Goal: Task Accomplishment & Management: Use online tool/utility

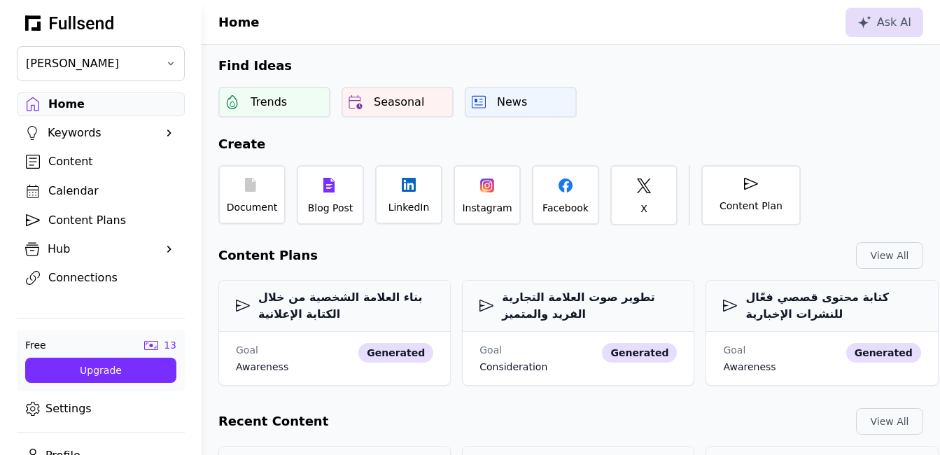
click at [95, 106] on div "Home" at bounding box center [111, 104] width 127 height 17
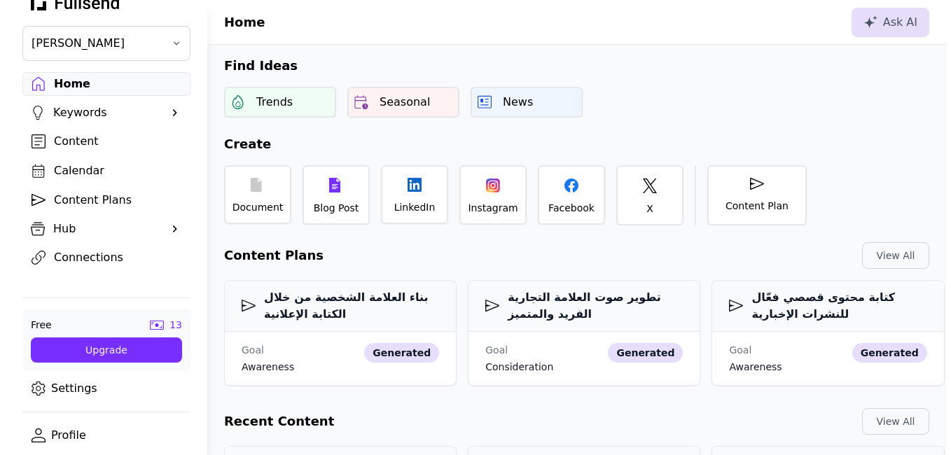
scroll to position [22, 0]
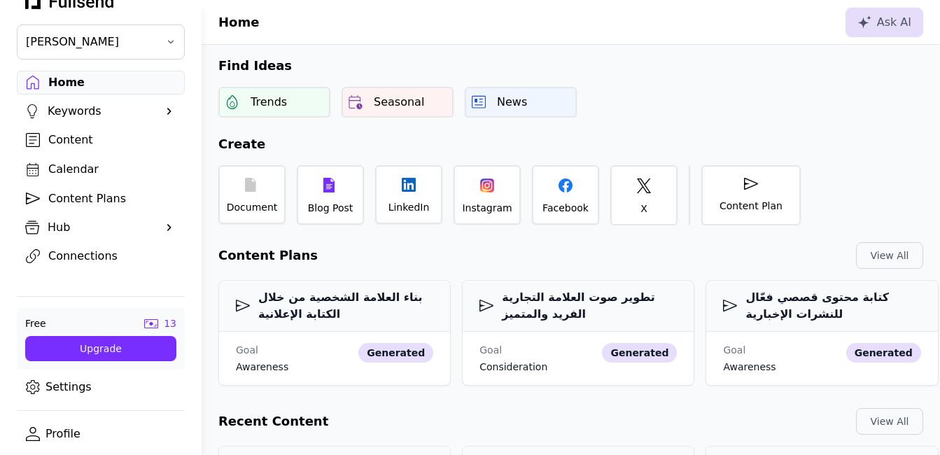
click at [64, 144] on div "Content" at bounding box center [111, 140] width 127 height 17
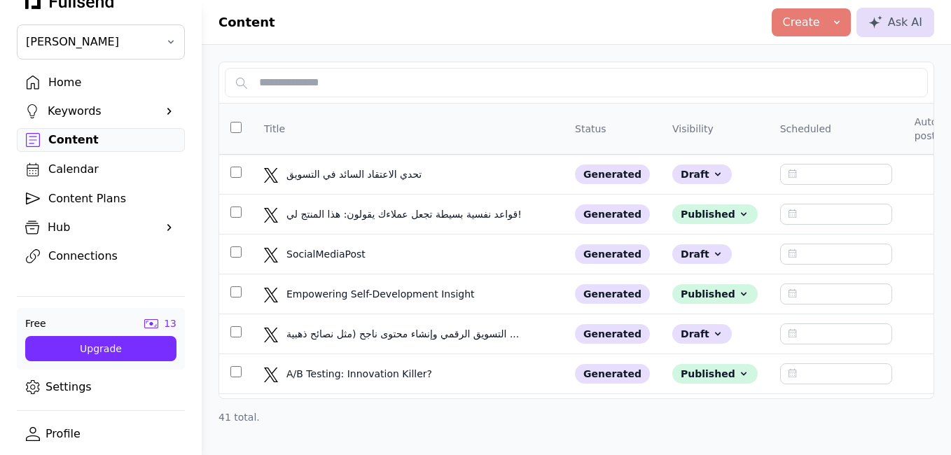
click at [812, 21] on div "Create" at bounding box center [801, 22] width 37 height 17
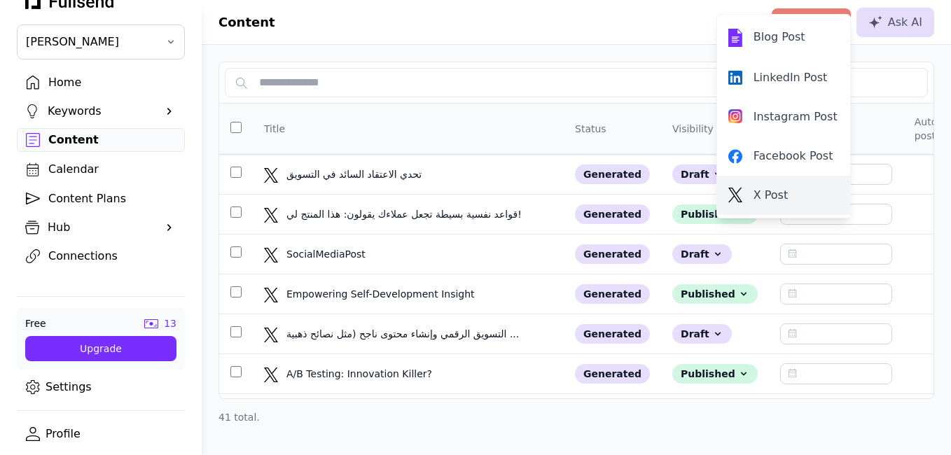
click at [753, 198] on div "X Post" at bounding box center [783, 195] width 111 height 17
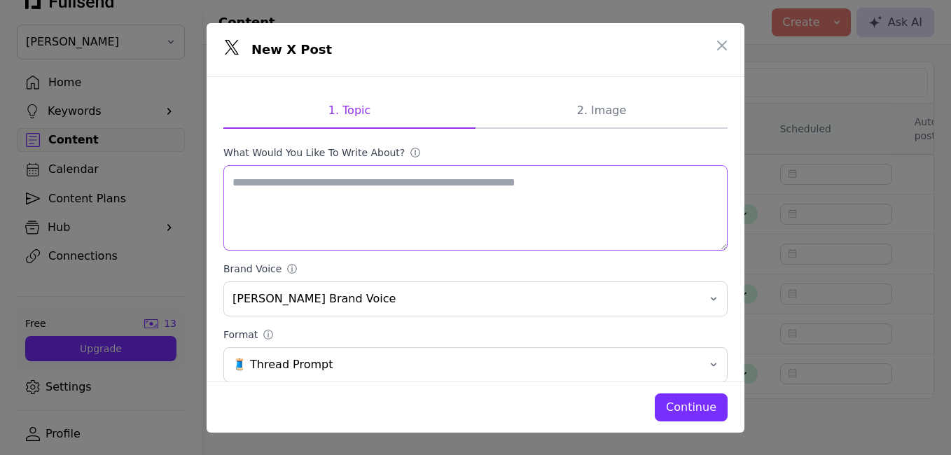
click at [355, 203] on textarea "What would you like to write about? ⓘ" at bounding box center [475, 207] width 504 height 85
paste textarea "**********"
type textarea "**********"
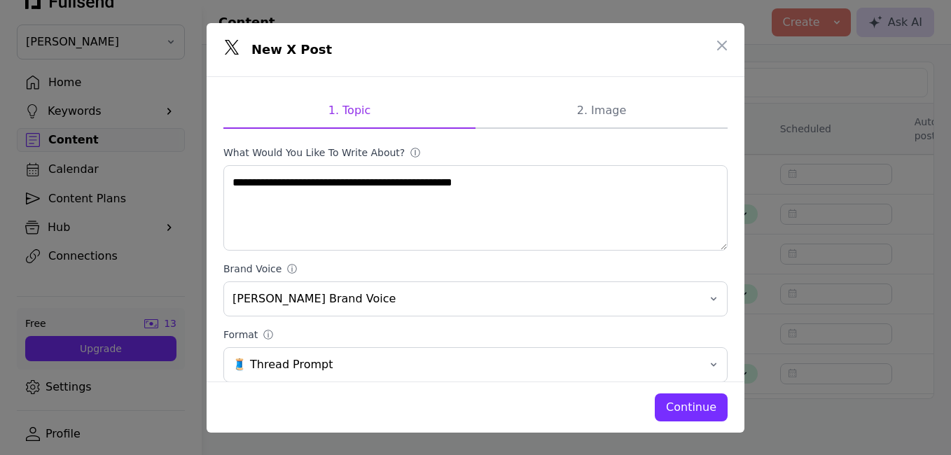
click at [683, 410] on div "Continue" at bounding box center [691, 407] width 50 height 17
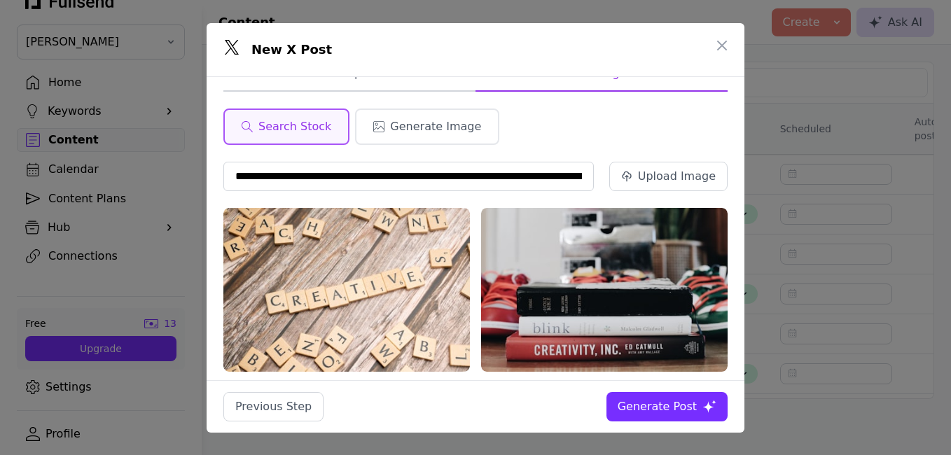
click at [658, 410] on div "Generate Post" at bounding box center [656, 406] width 79 height 17
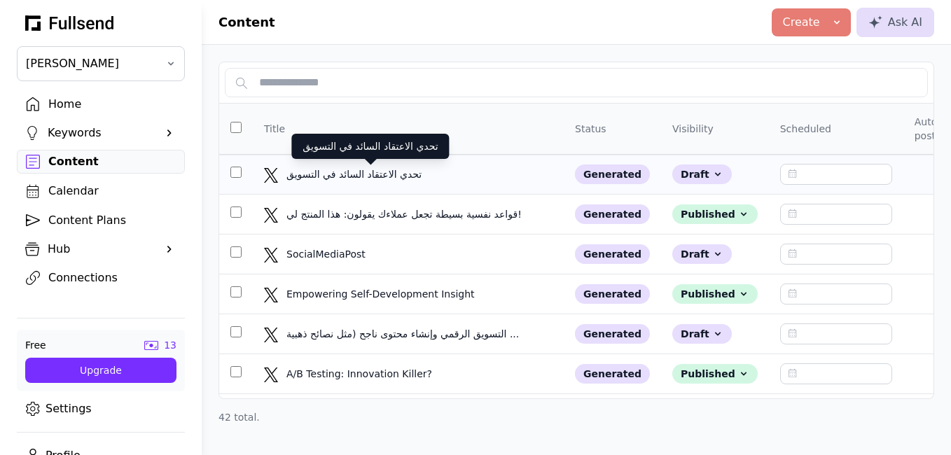
click at [410, 181] on div "تحدي الاعتقاد السائد في التسويق" at bounding box center [370, 174] width 168 height 14
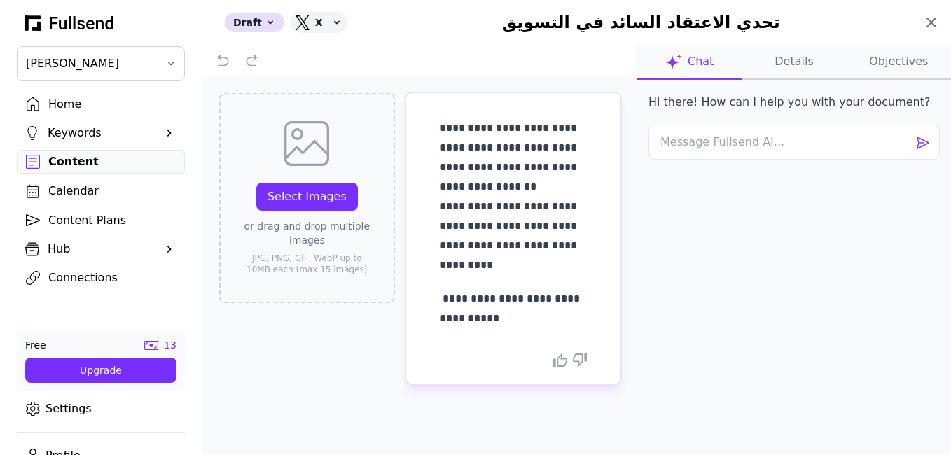
click at [938, 29] on icon at bounding box center [931, 22] width 17 height 17
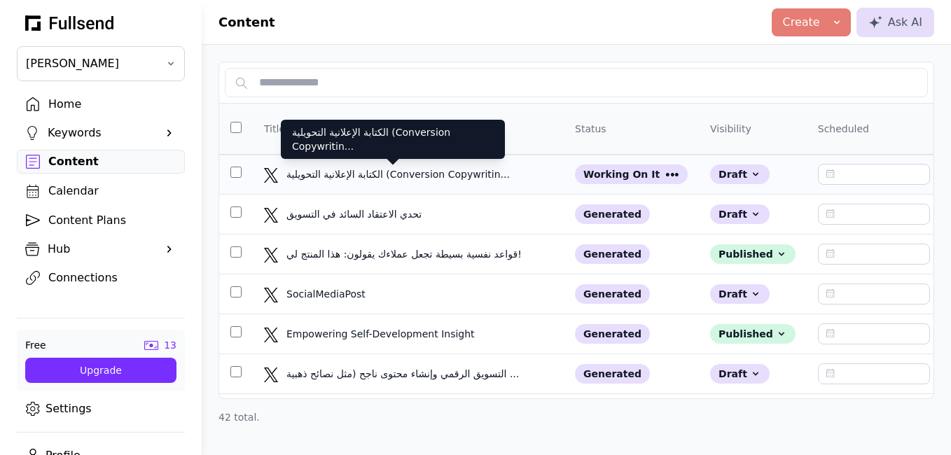
click at [485, 169] on div "الكتابة الإعلانية التحويلية (Conversion Copywritin..." at bounding box center [399, 174] width 226 height 14
click at [440, 170] on div "الكتابة الإعلانية التحويلية (Conversion Copywritin..." at bounding box center [399, 174] width 226 height 14
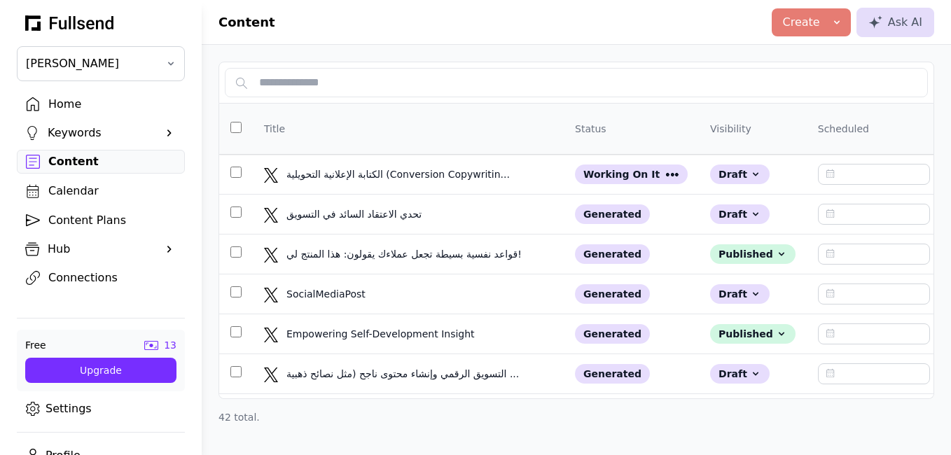
click at [58, 159] on div "Content" at bounding box center [111, 161] width 127 height 17
click at [40, 100] on link "Home" at bounding box center [101, 104] width 168 height 24
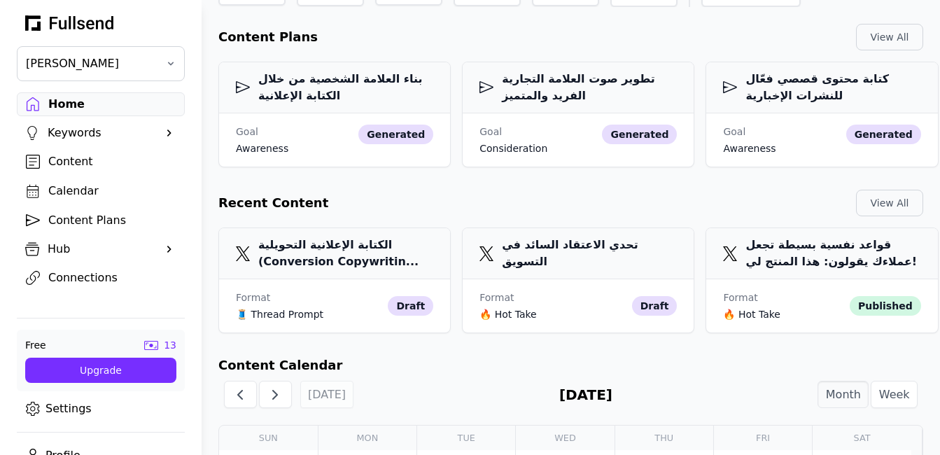
scroll to position [232, 0]
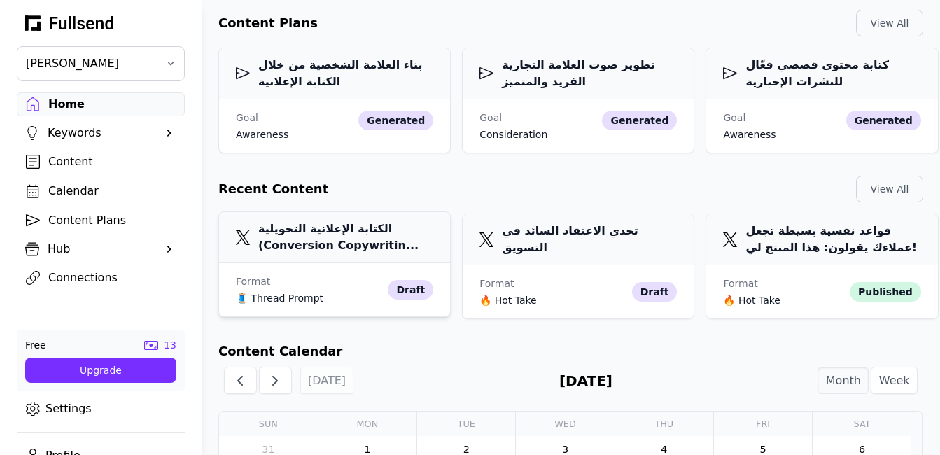
click at [301, 253] on h3 "الكتابة الإعلانية التحويلية (Conversion Copywritin..." at bounding box center [334, 238] width 197 height 34
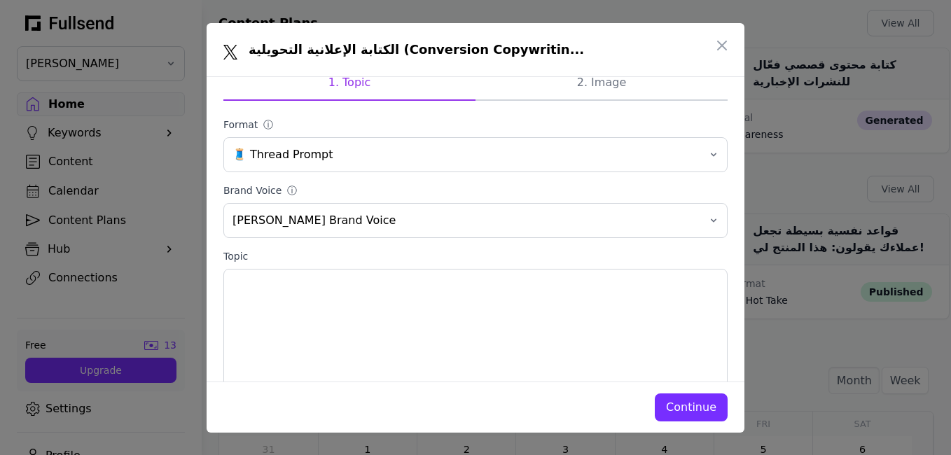
scroll to position [51, 0]
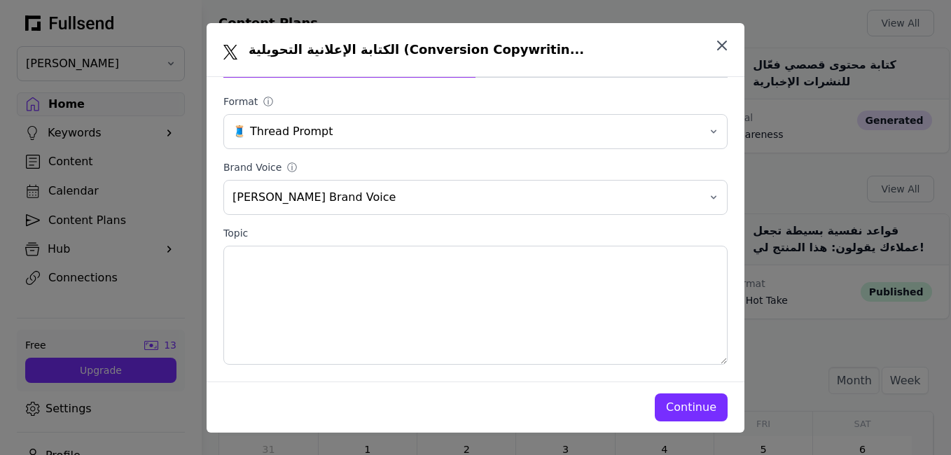
click at [732, 50] on button "button" at bounding box center [722, 46] width 28 height 28
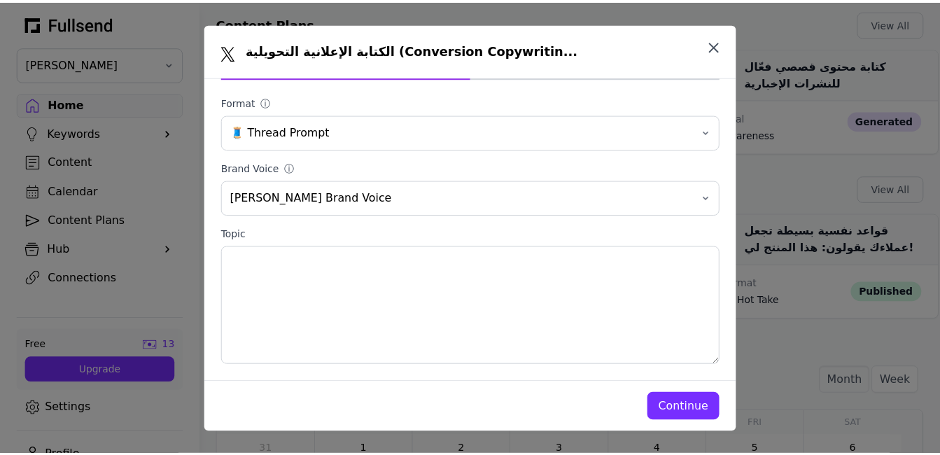
scroll to position [232, 0]
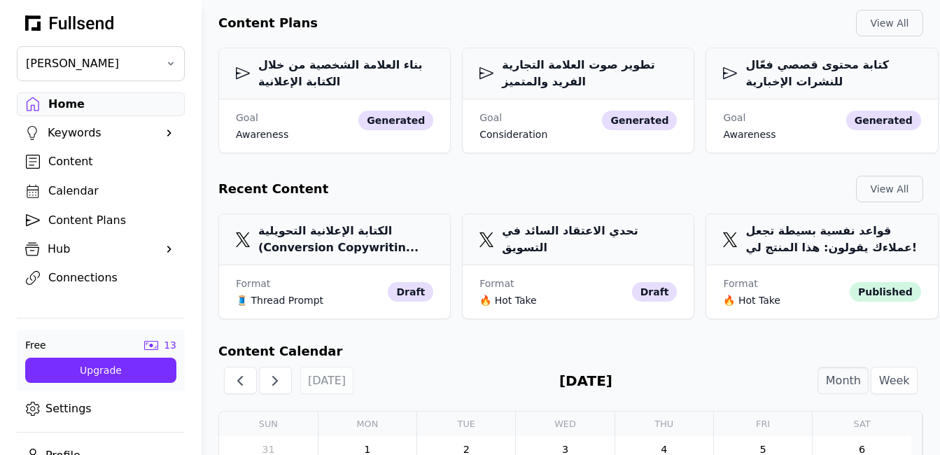
click at [57, 165] on div "Content" at bounding box center [111, 161] width 127 height 17
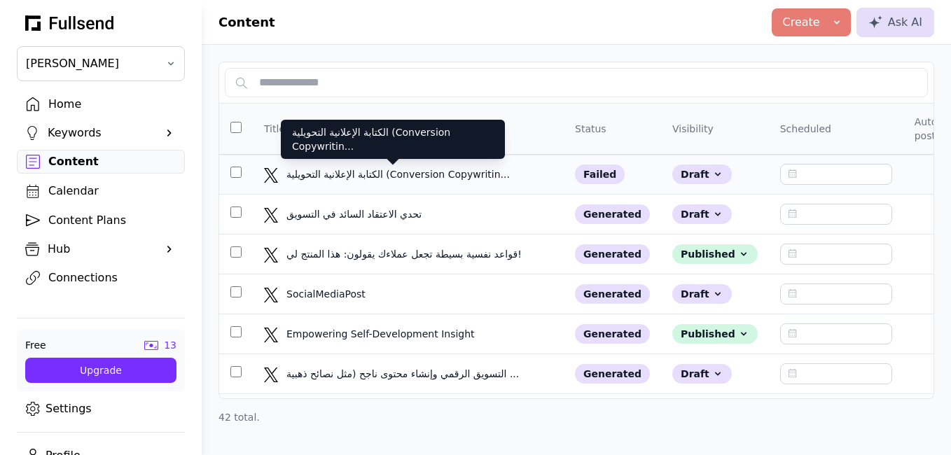
click at [487, 179] on div "الكتابة الإعلانية التحويلية (Conversion Copywritin..." at bounding box center [399, 174] width 226 height 14
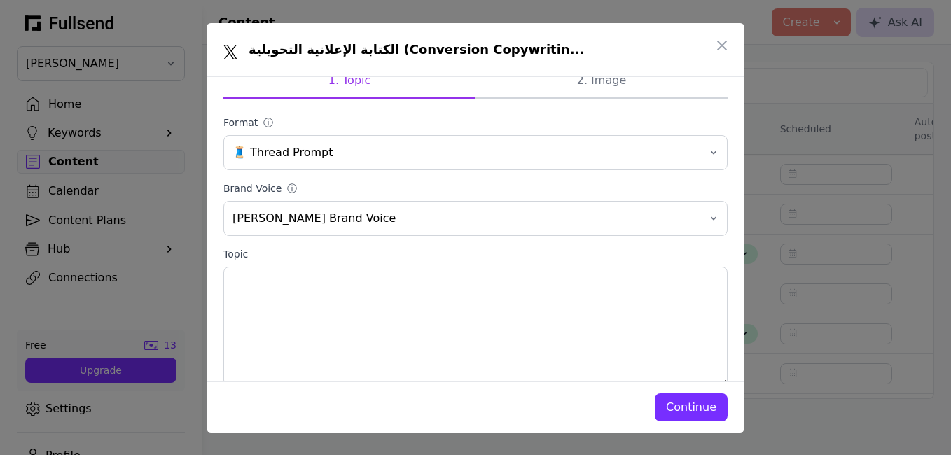
scroll to position [51, 0]
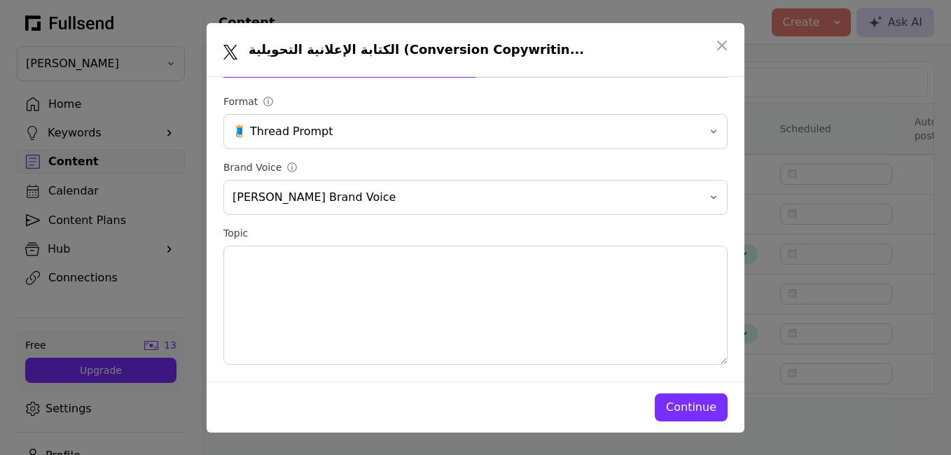
click at [686, 410] on div "Continue" at bounding box center [691, 407] width 50 height 17
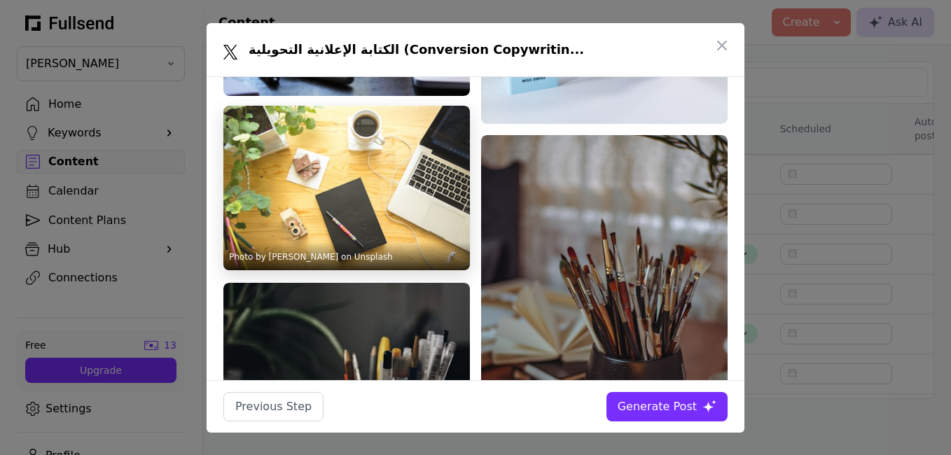
scroll to position [0, 0]
click at [361, 164] on img at bounding box center [346, 188] width 246 height 165
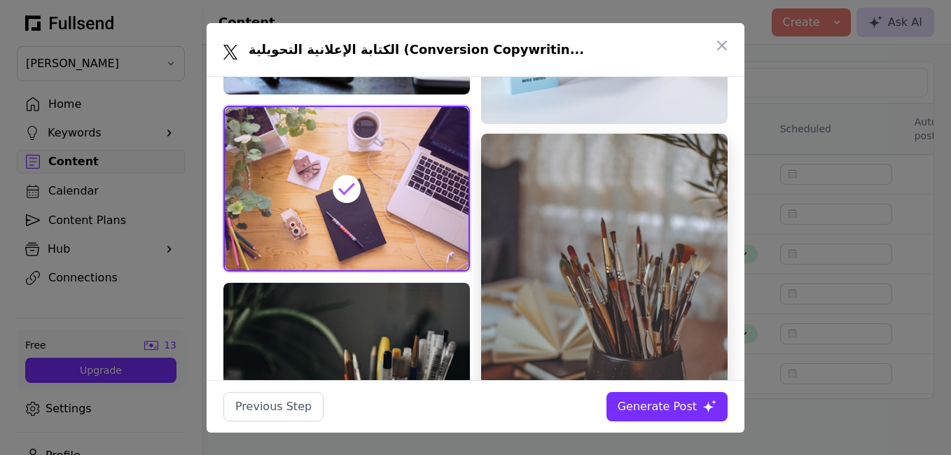
scroll to position [665, 0]
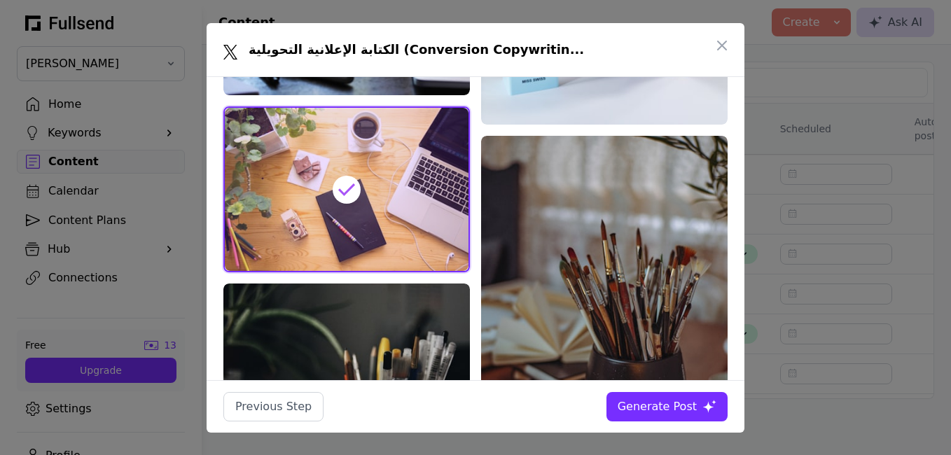
click at [678, 405] on div "Generate Post" at bounding box center [656, 406] width 79 height 17
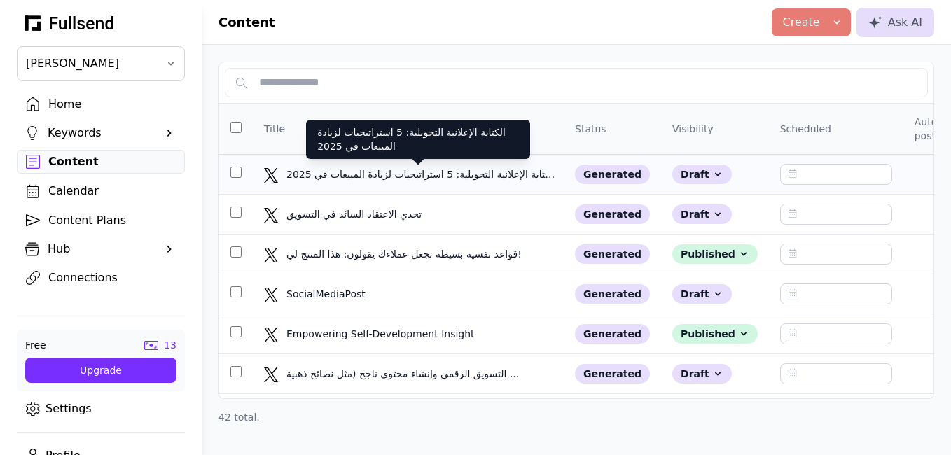
click at [441, 174] on div "الكتابة الإعلانية التحويلية: 5 استراتيجيات لزيادة المبيعات في 2025" at bounding box center [420, 174] width 269 height 14
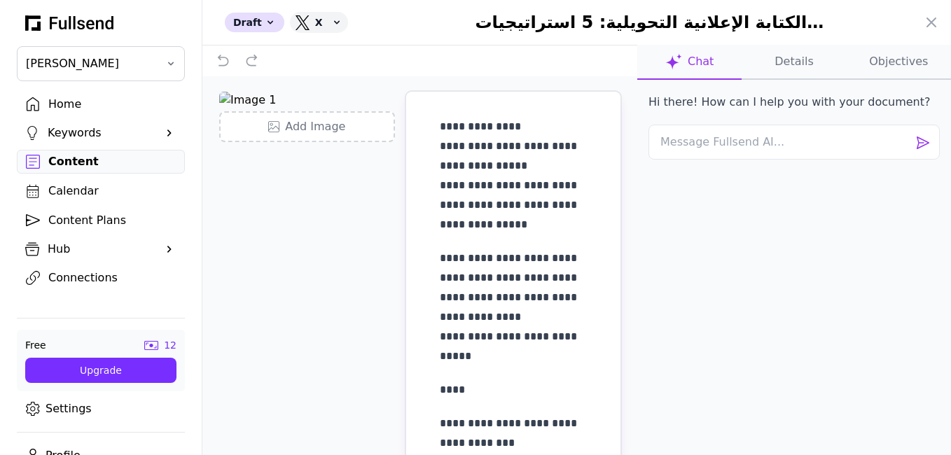
scroll to position [0, 0]
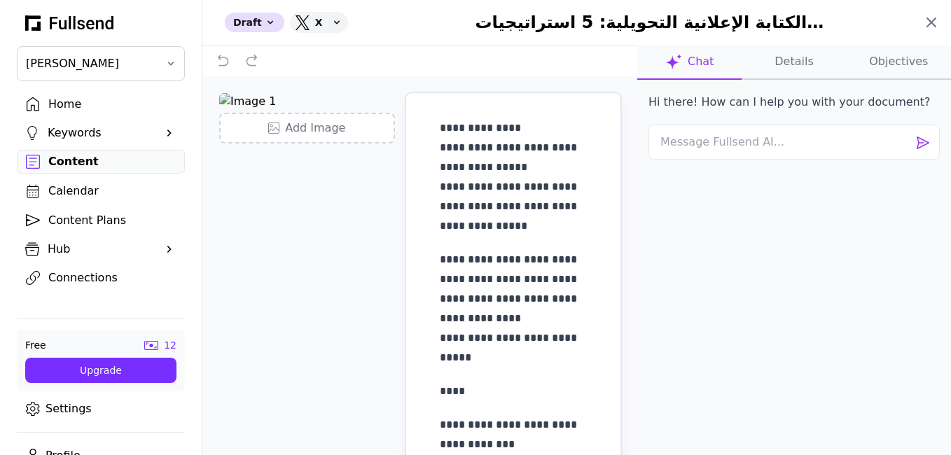
click at [926, 25] on icon at bounding box center [931, 22] width 17 height 17
